Goal: Information Seeking & Learning: Find specific fact

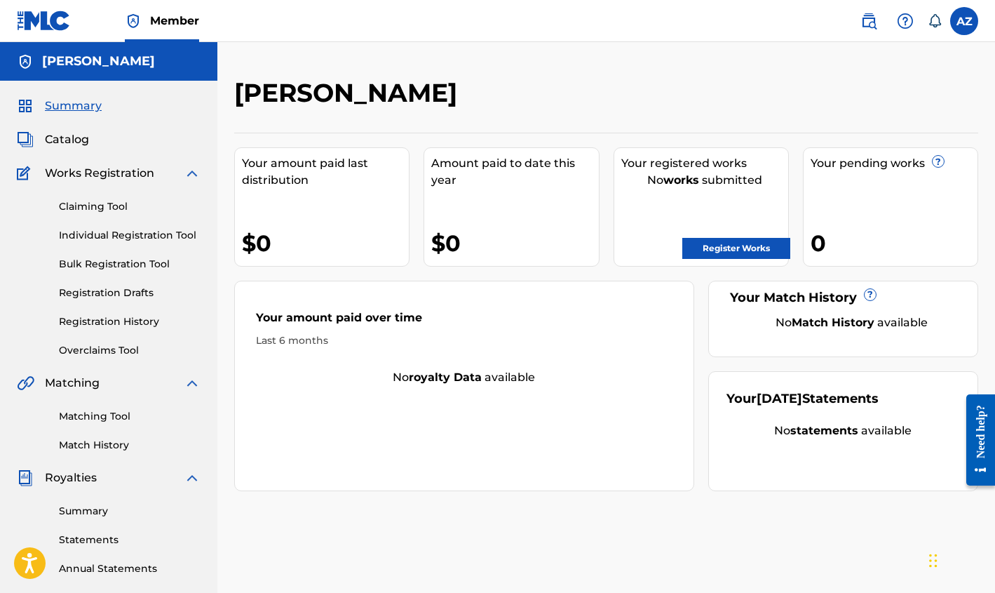
click at [97, 414] on link "Matching Tool" at bounding box center [130, 416] width 142 height 15
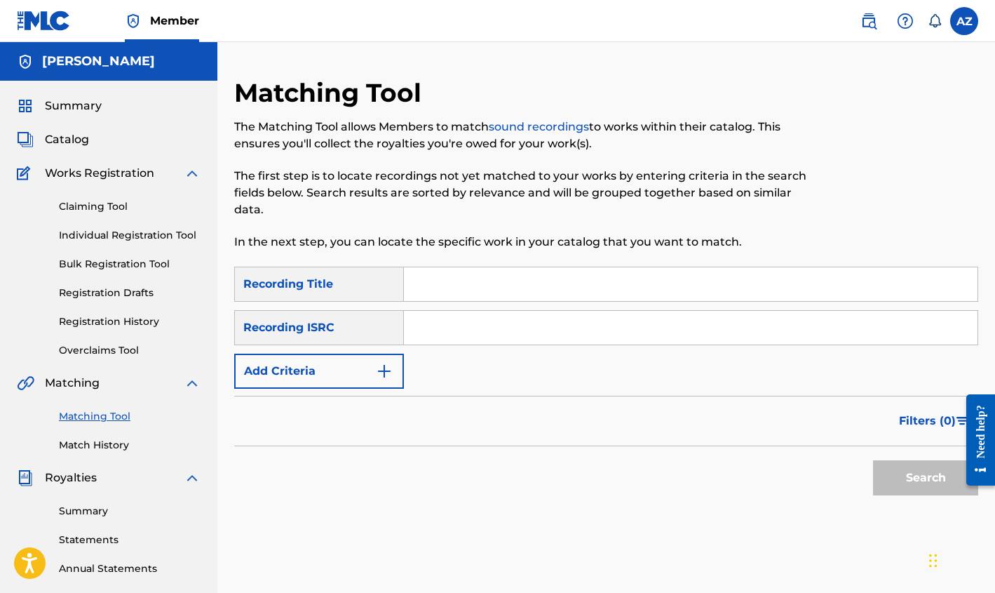
click at [513, 279] on input "Search Form" at bounding box center [691, 284] width 574 height 34
type input "A Love Nobody Could Take Away"
click at [873, 460] on button "Search" at bounding box center [925, 477] width 105 height 35
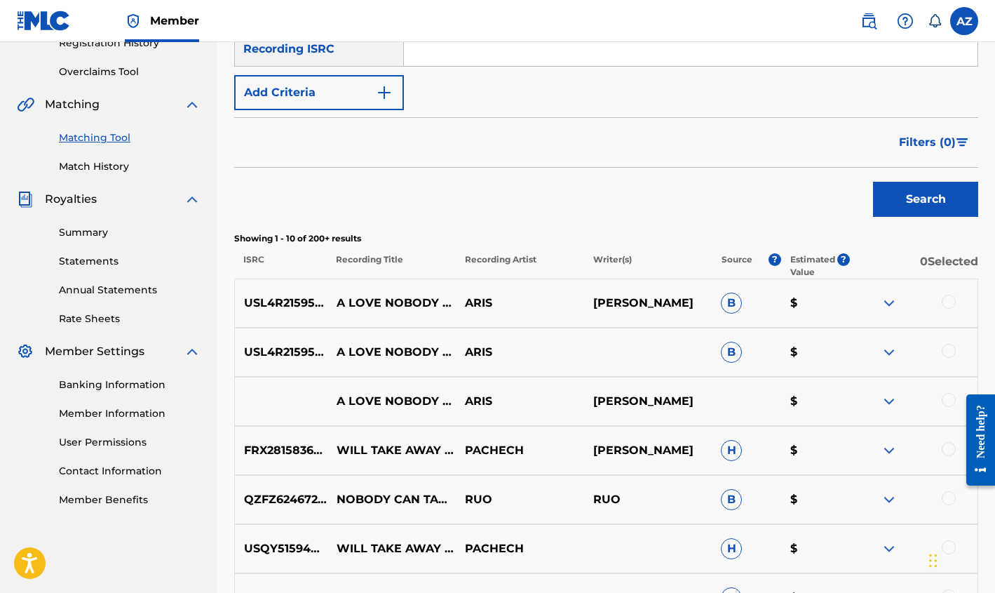
scroll to position [291, 0]
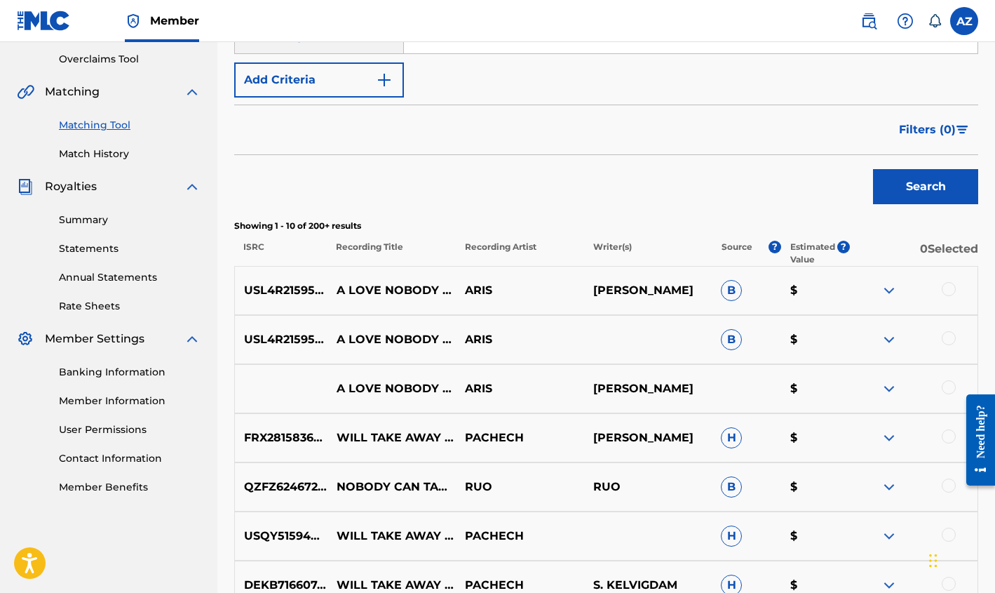
click at [896, 290] on img at bounding box center [889, 290] width 17 height 17
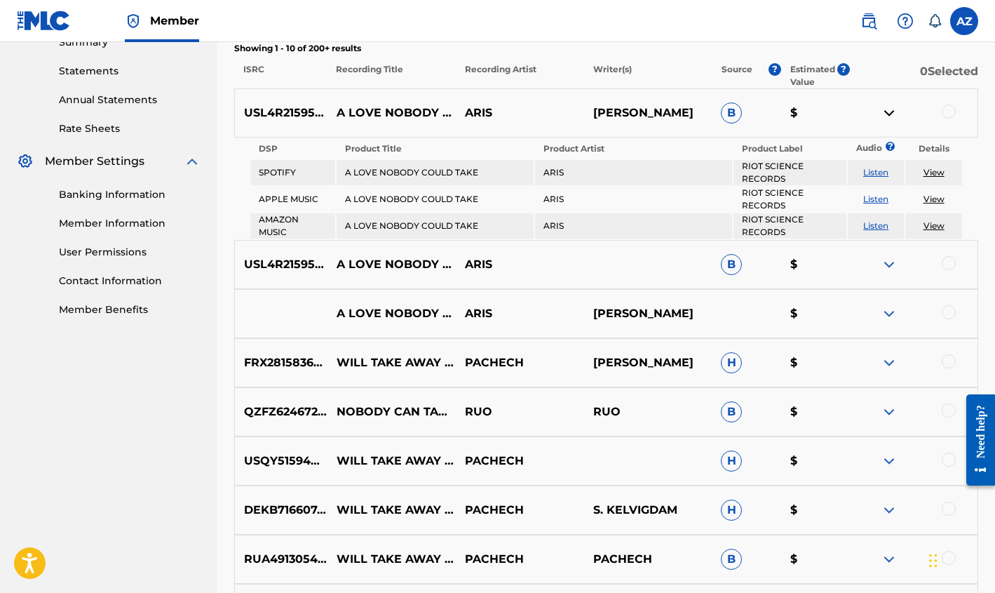
scroll to position [473, 0]
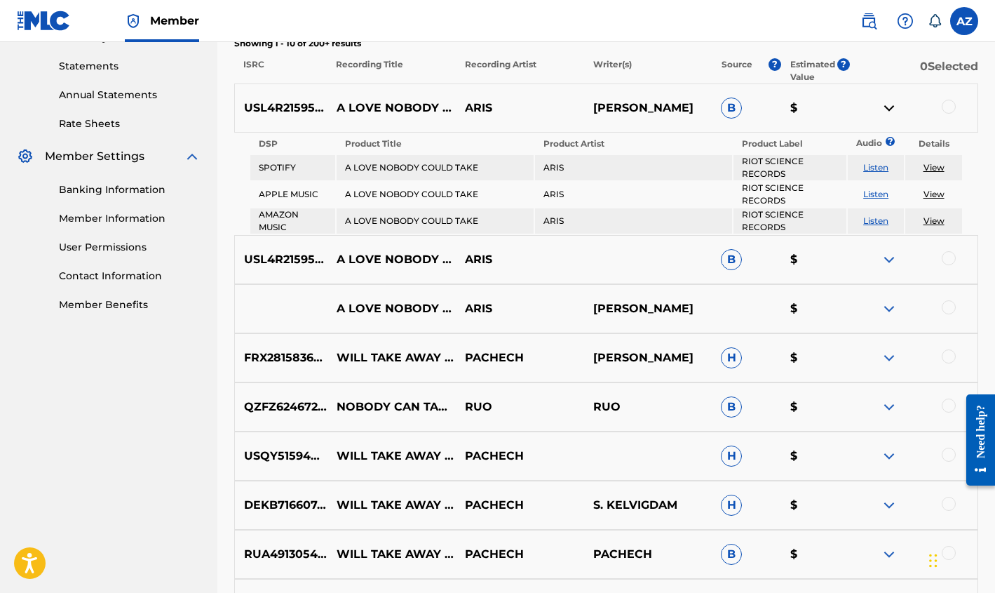
click at [889, 304] on img at bounding box center [889, 308] width 17 height 17
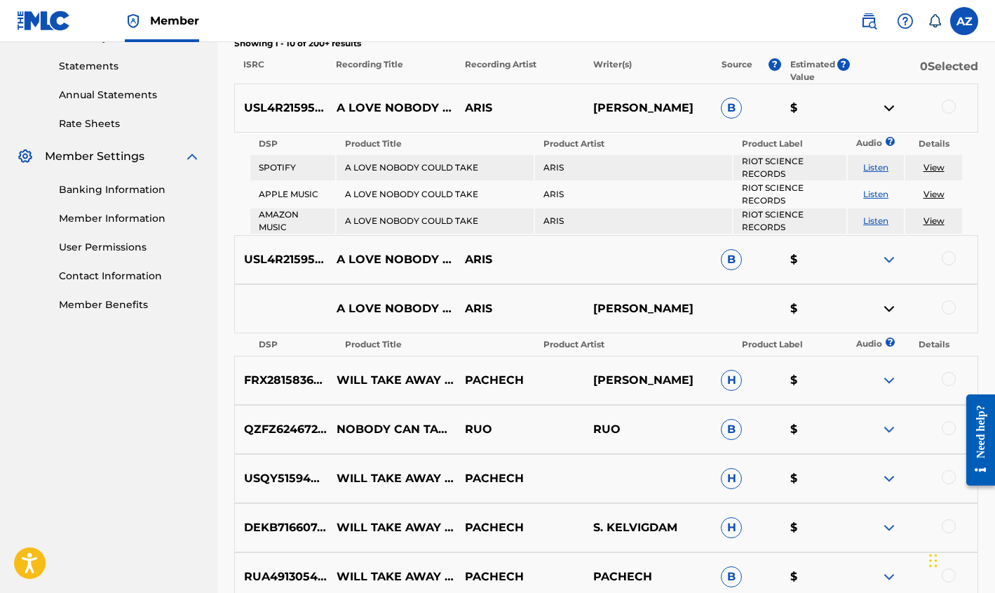
click at [887, 259] on img at bounding box center [889, 259] width 17 height 17
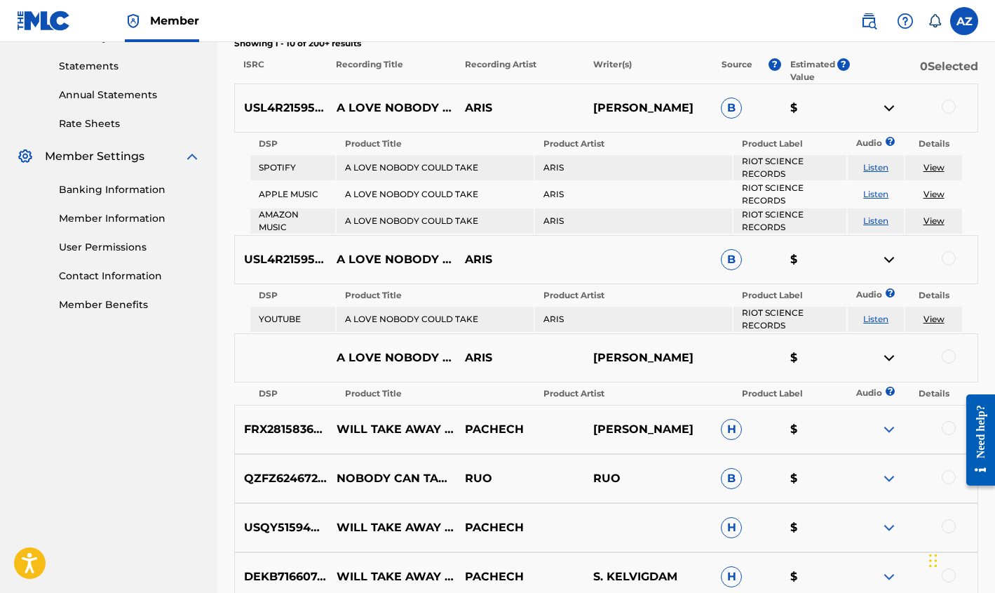
click at [932, 319] on link "View" at bounding box center [934, 319] width 21 height 11
click at [937, 197] on link "View" at bounding box center [934, 194] width 21 height 11
click at [465, 263] on p "ARIS" at bounding box center [520, 259] width 128 height 17
click at [894, 259] on img at bounding box center [889, 259] width 17 height 17
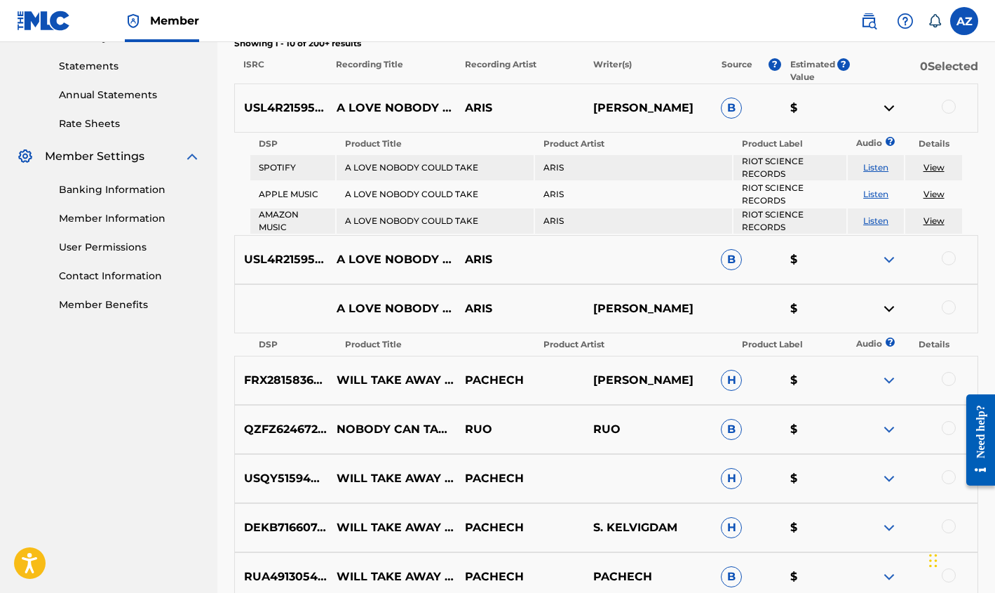
click at [894, 259] on img at bounding box center [889, 259] width 17 height 17
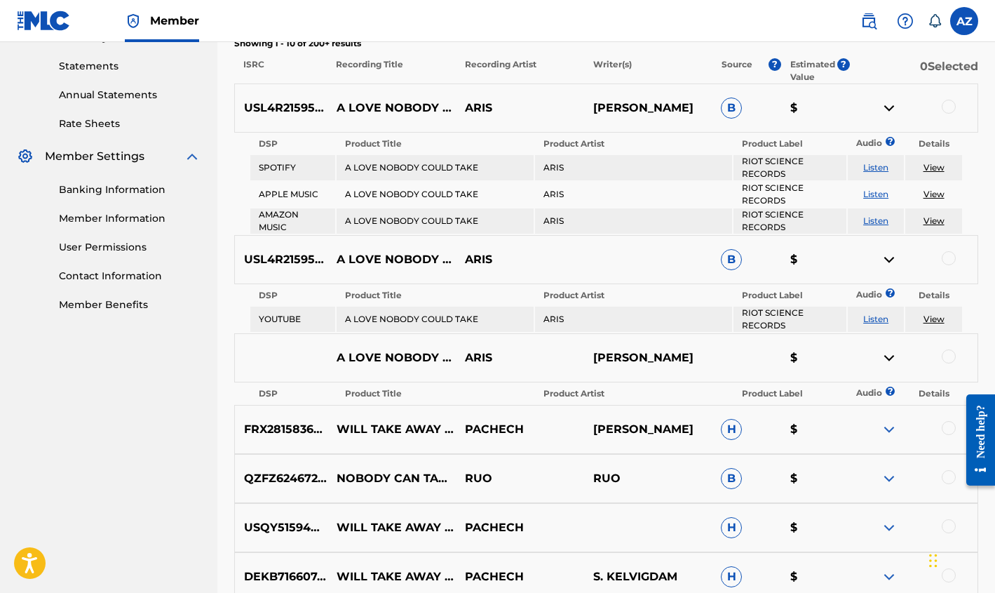
click at [889, 360] on img at bounding box center [889, 357] width 17 height 17
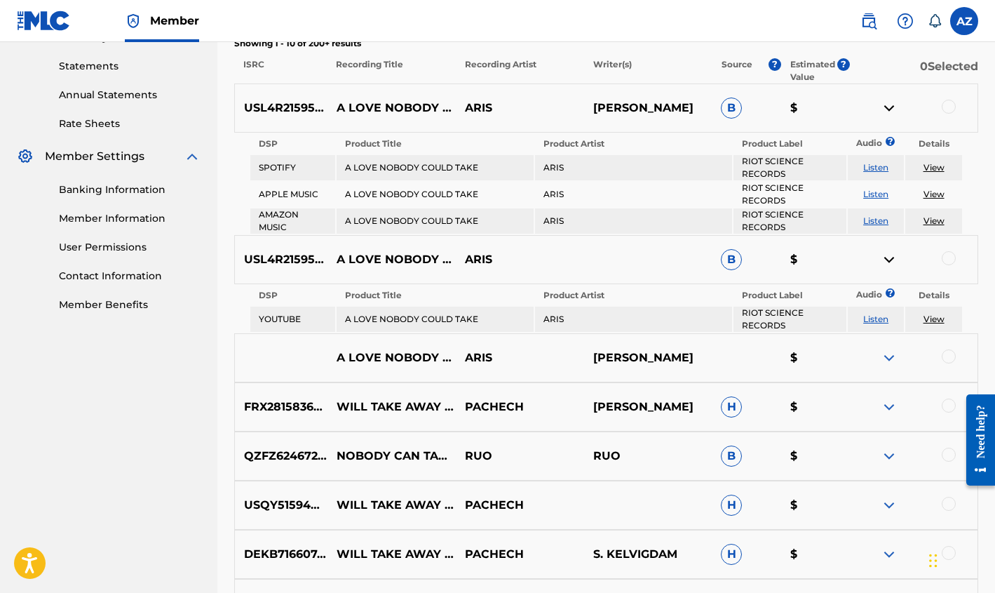
click at [889, 360] on img at bounding box center [889, 357] width 17 height 17
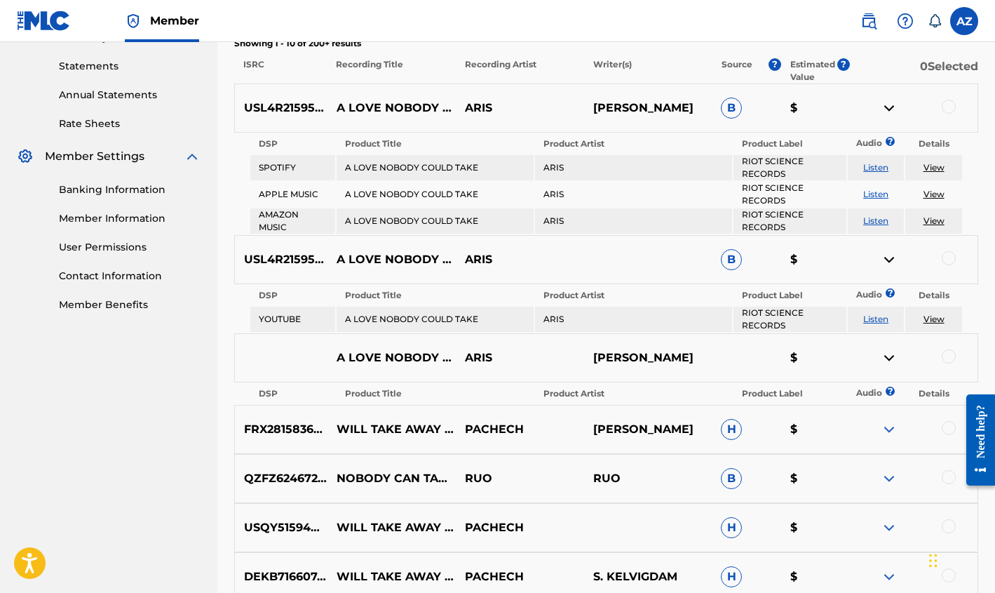
click at [929, 396] on th "Details" at bounding box center [934, 394] width 56 height 20
click at [932, 222] on link "View" at bounding box center [934, 220] width 21 height 11
